Goal: Navigation & Orientation: Find specific page/section

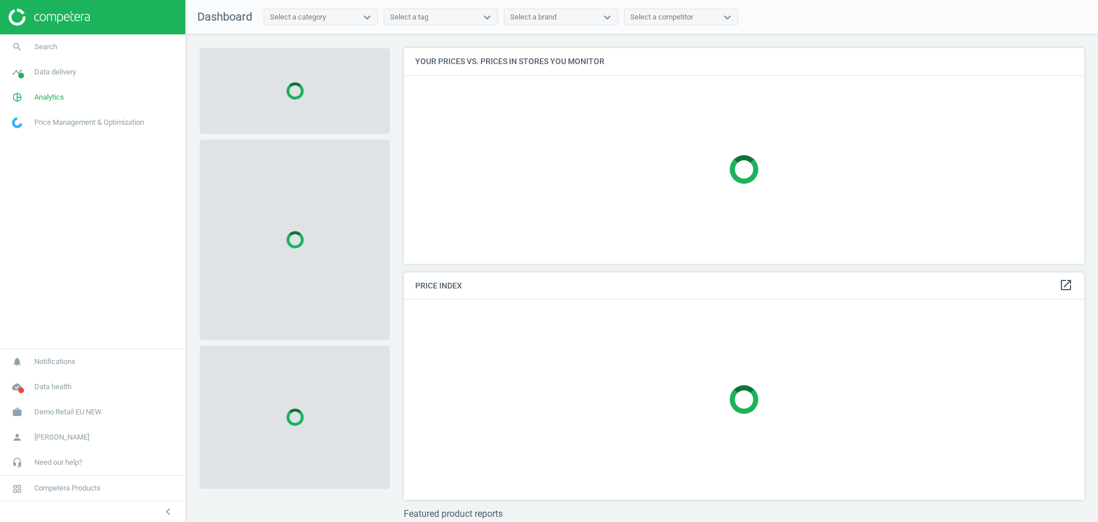
scroll to position [237, 692]
click at [56, 416] on span "Demo Retail EU NEW" at bounding box center [67, 412] width 67 height 10
click at [47, 375] on span "Switch campaign" at bounding box center [38, 377] width 51 height 9
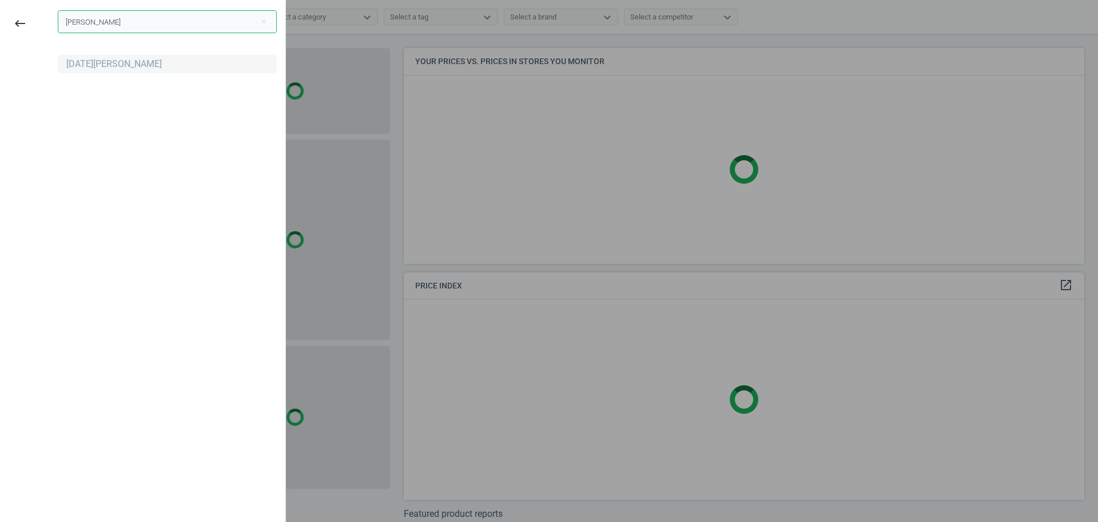
type input "noel"
click at [91, 61] on div "[DATE][PERSON_NAME]" at bounding box center [114, 64] width 96 height 13
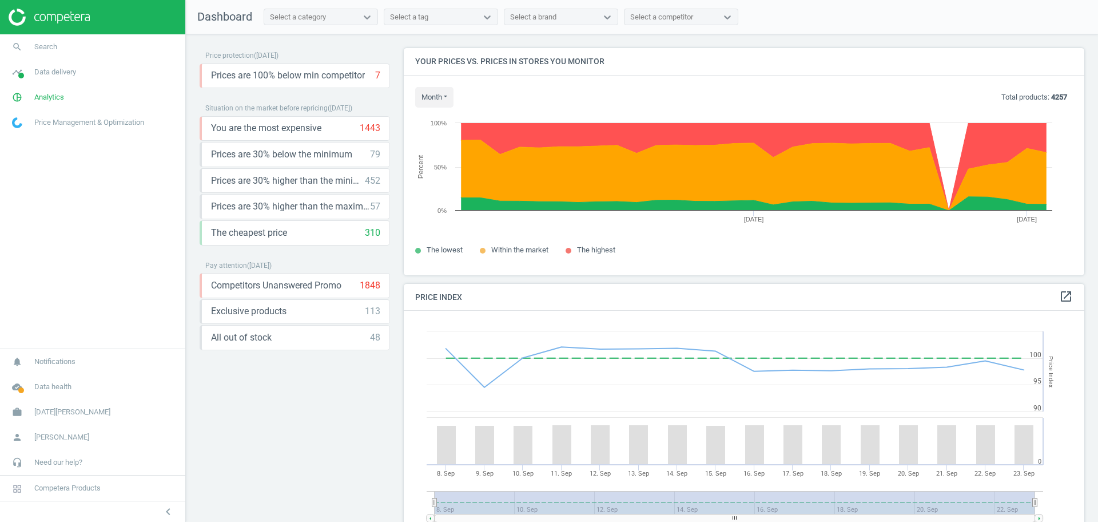
scroll to position [249, 692]
click at [67, 413] on span "Noel Leeming" at bounding box center [72, 412] width 76 height 10
click at [36, 392] on span "Campaign settings" at bounding box center [41, 395] width 56 height 9
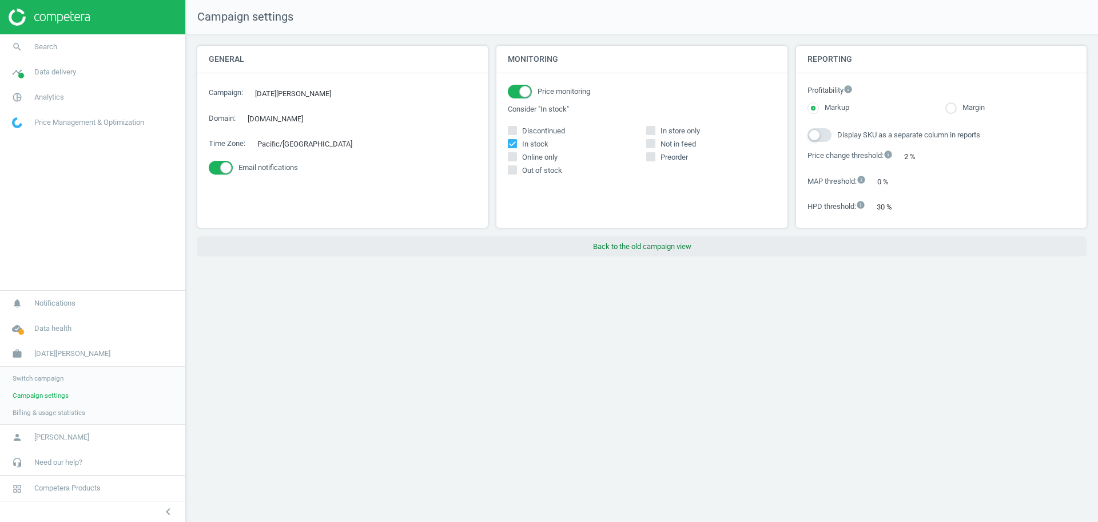
click at [614, 240] on button "Back to the old campaign view" at bounding box center [641, 246] width 889 height 21
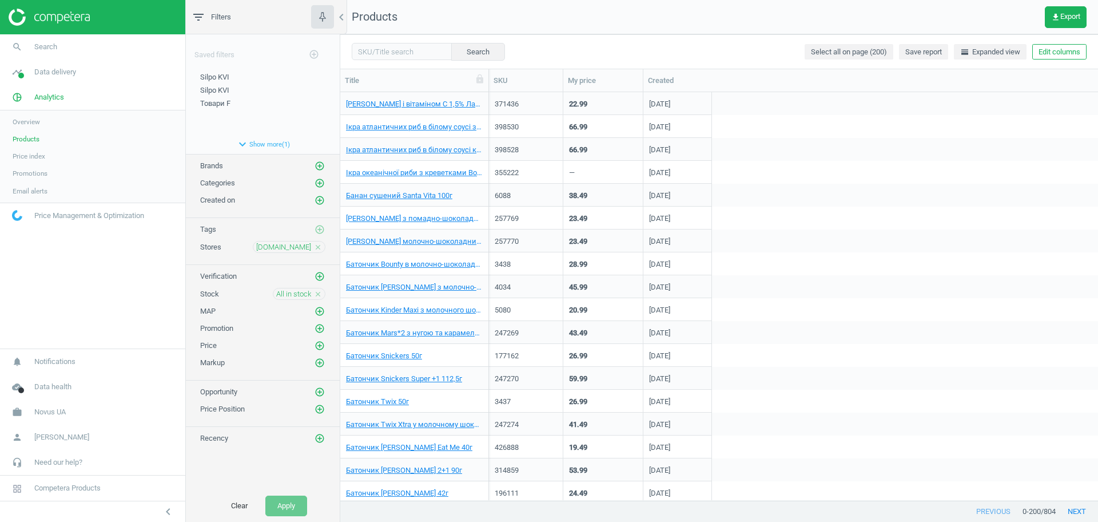
scroll to position [397, 747]
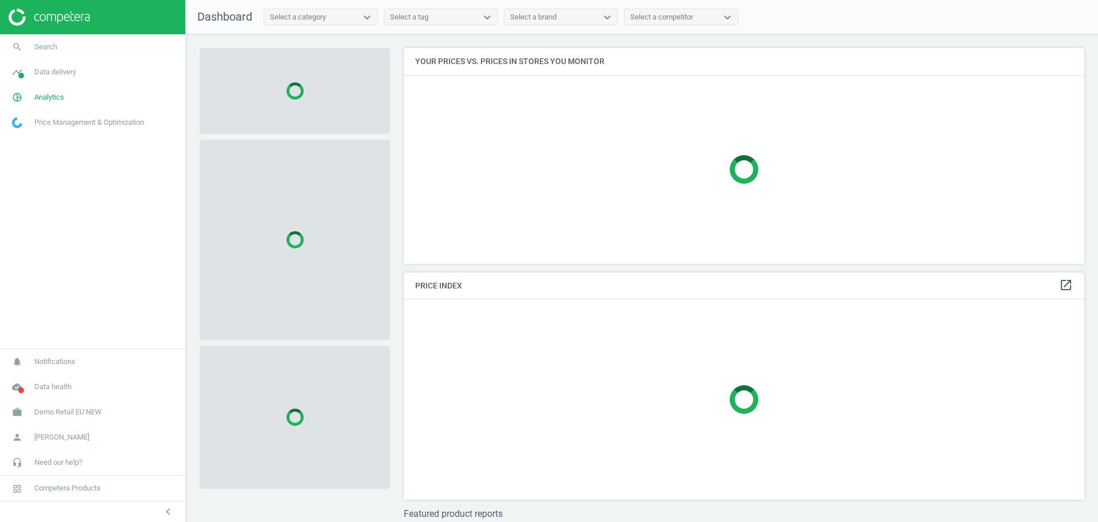
scroll to position [237, 692]
click at [82, 406] on link "work Demo Retail EU NEW" at bounding box center [92, 411] width 185 height 25
click at [29, 379] on span "Switch campaign" at bounding box center [38, 377] width 51 height 9
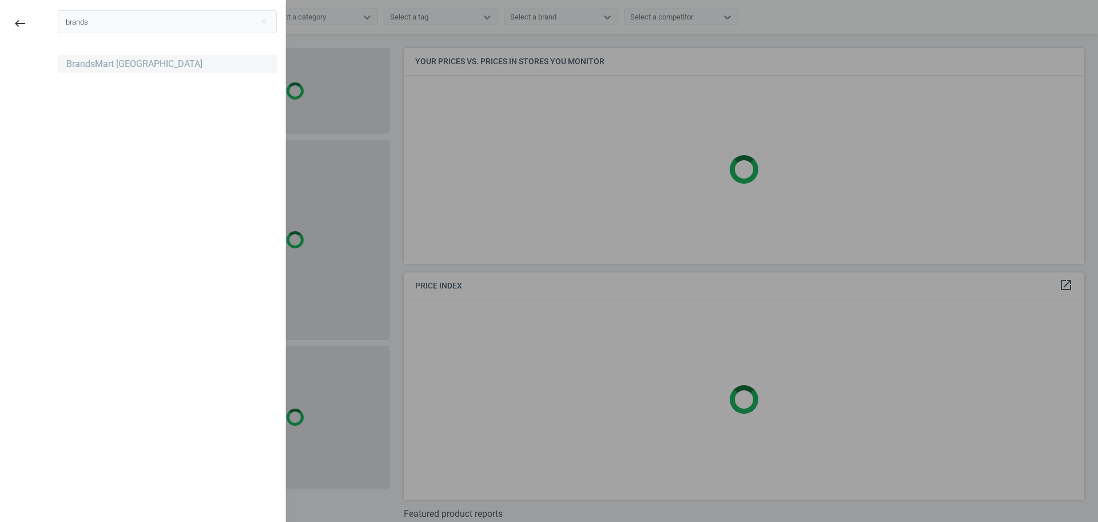
type input "brands"
click at [93, 64] on div "BrandsMart [GEOGRAPHIC_DATA]" at bounding box center [134, 64] width 136 height 13
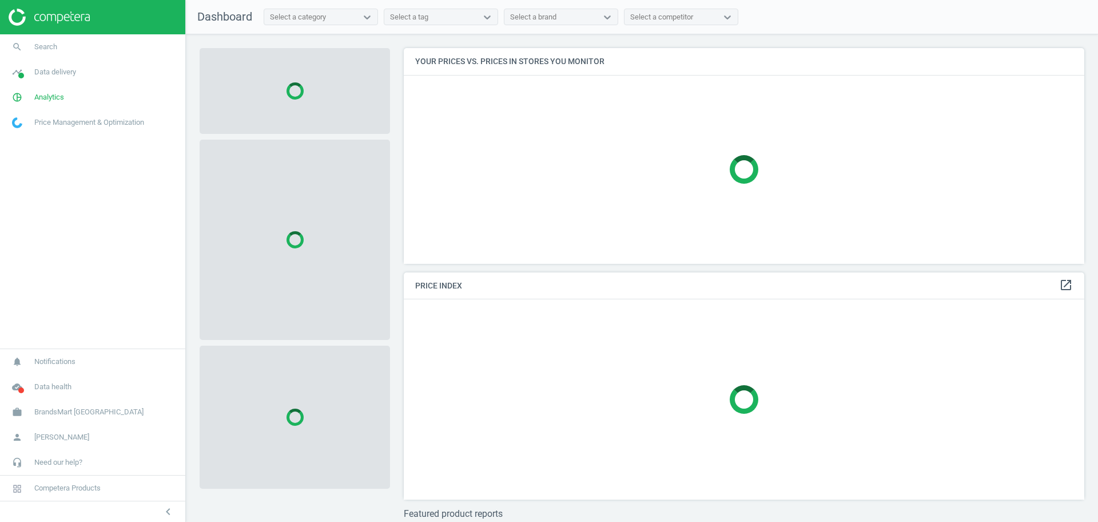
scroll to position [237, 692]
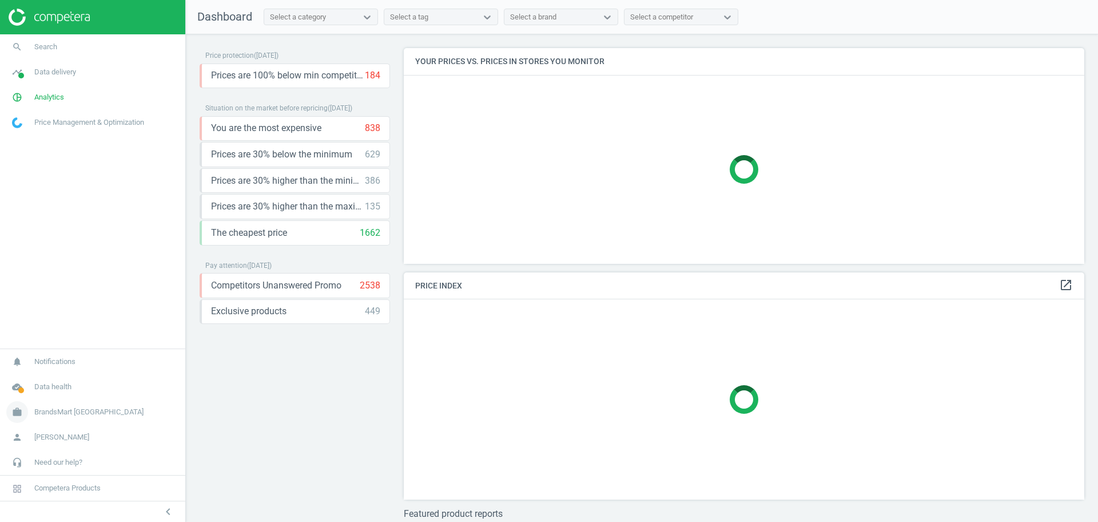
click at [48, 411] on span "BrandsMart [GEOGRAPHIC_DATA]" at bounding box center [88, 412] width 109 height 10
click at [49, 398] on span "Campaign settings" at bounding box center [41, 395] width 56 height 9
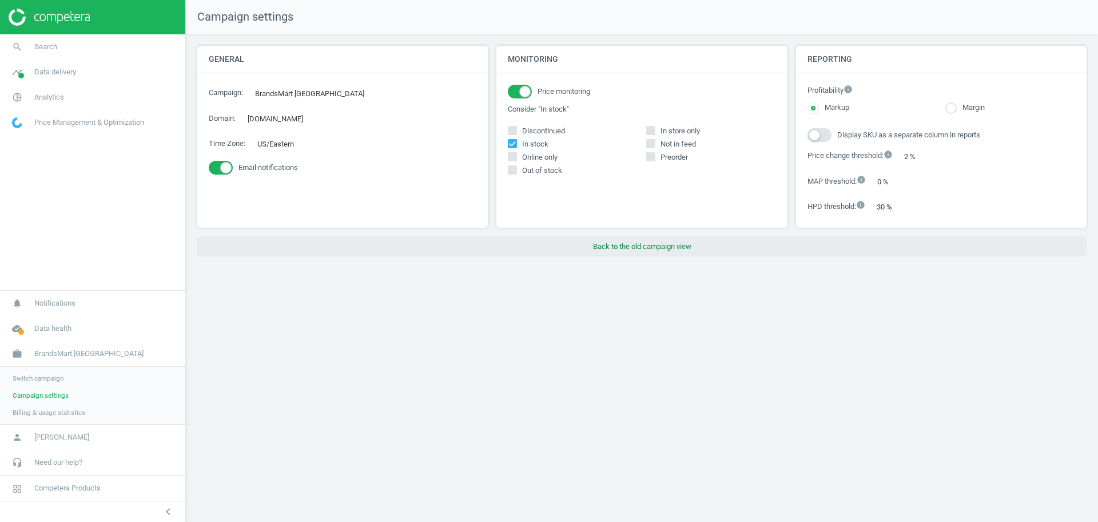
click at [618, 245] on button "Back to the old campaign view" at bounding box center [641, 246] width 889 height 21
